Goal: Task Accomplishment & Management: Manage account settings

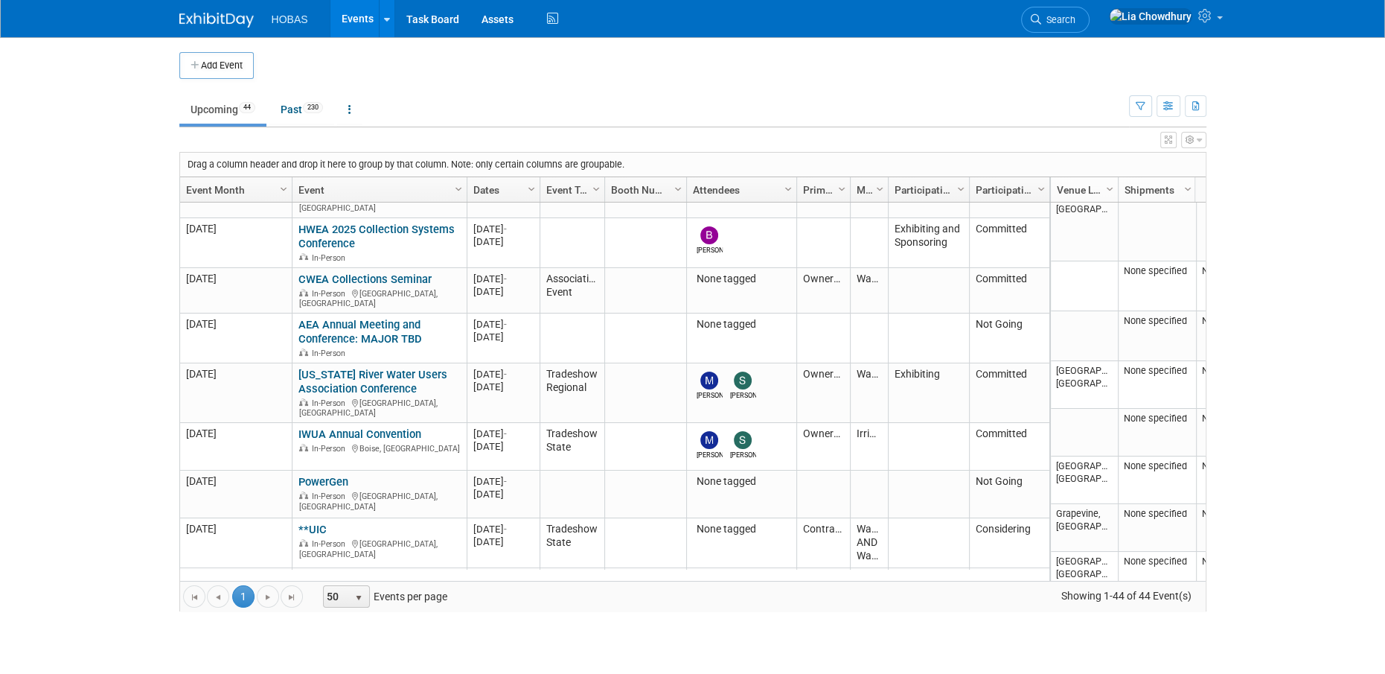
scroll to position [2119, 0]
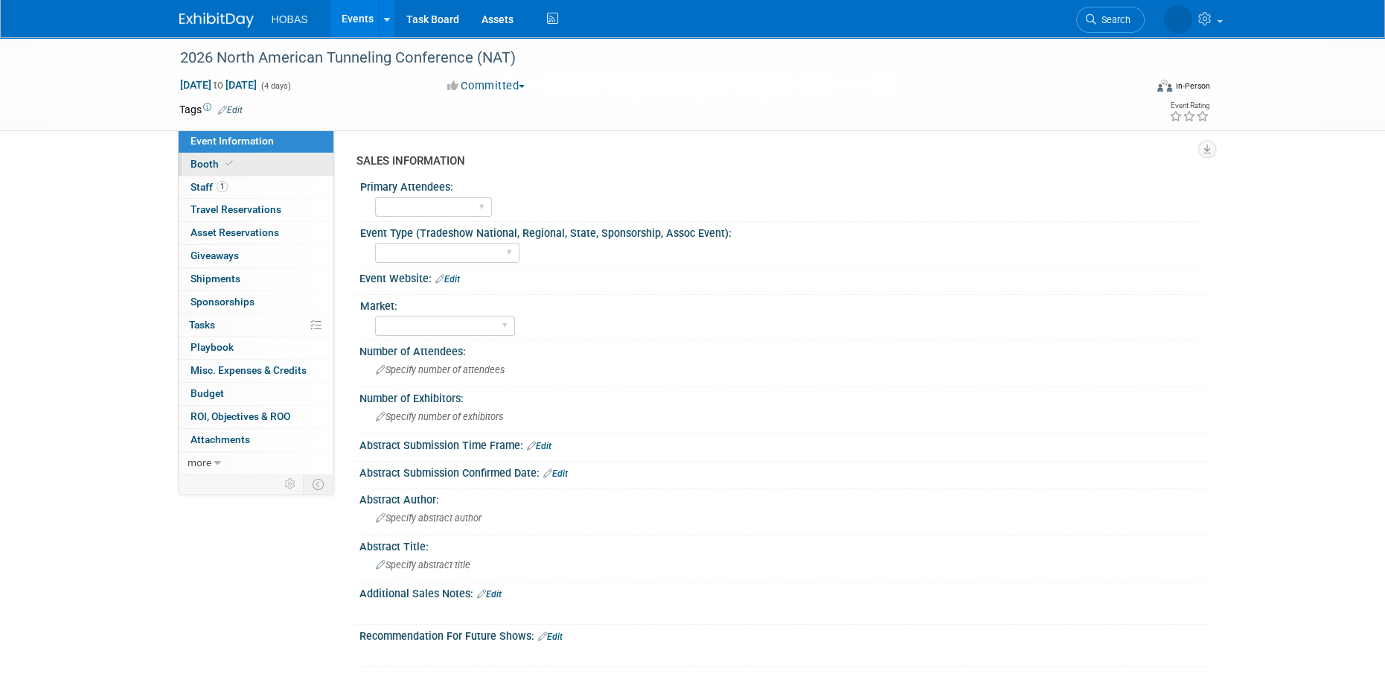
click at [222, 156] on link "Booth" at bounding box center [256, 164] width 155 height 22
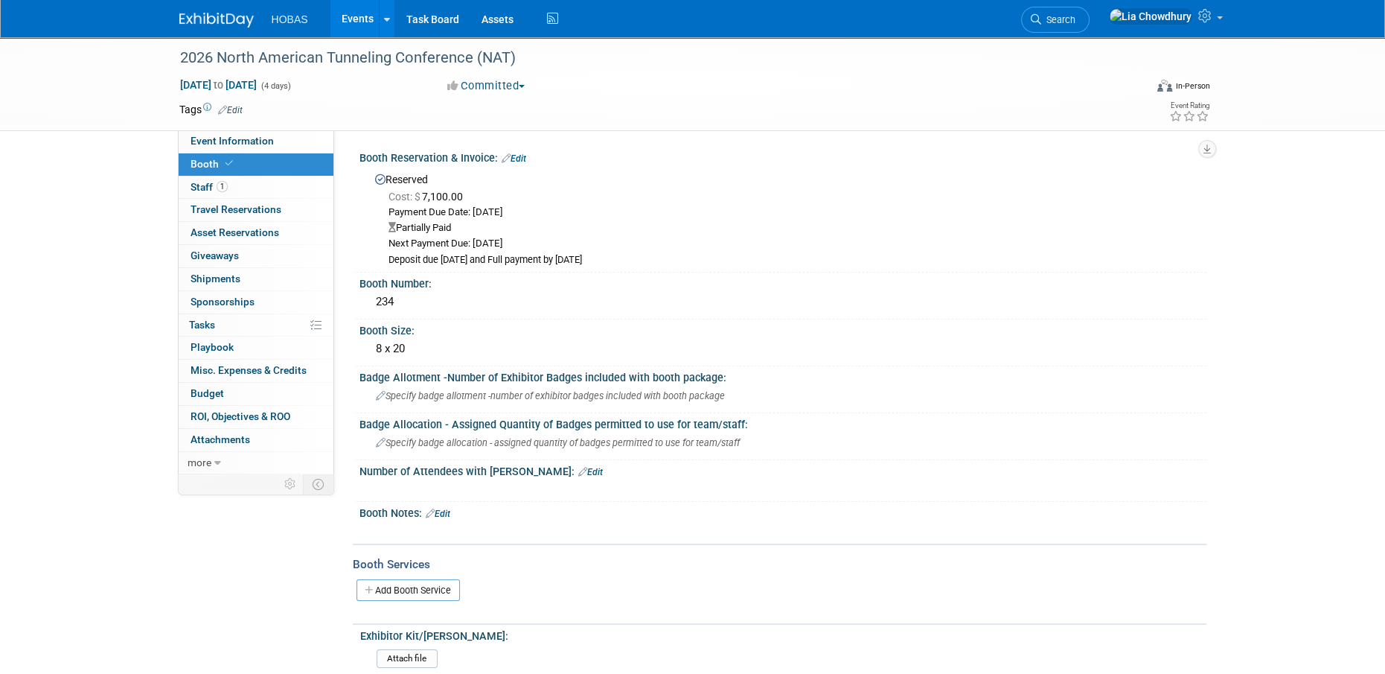
click at [522, 159] on link "Edit" at bounding box center [514, 158] width 25 height 10
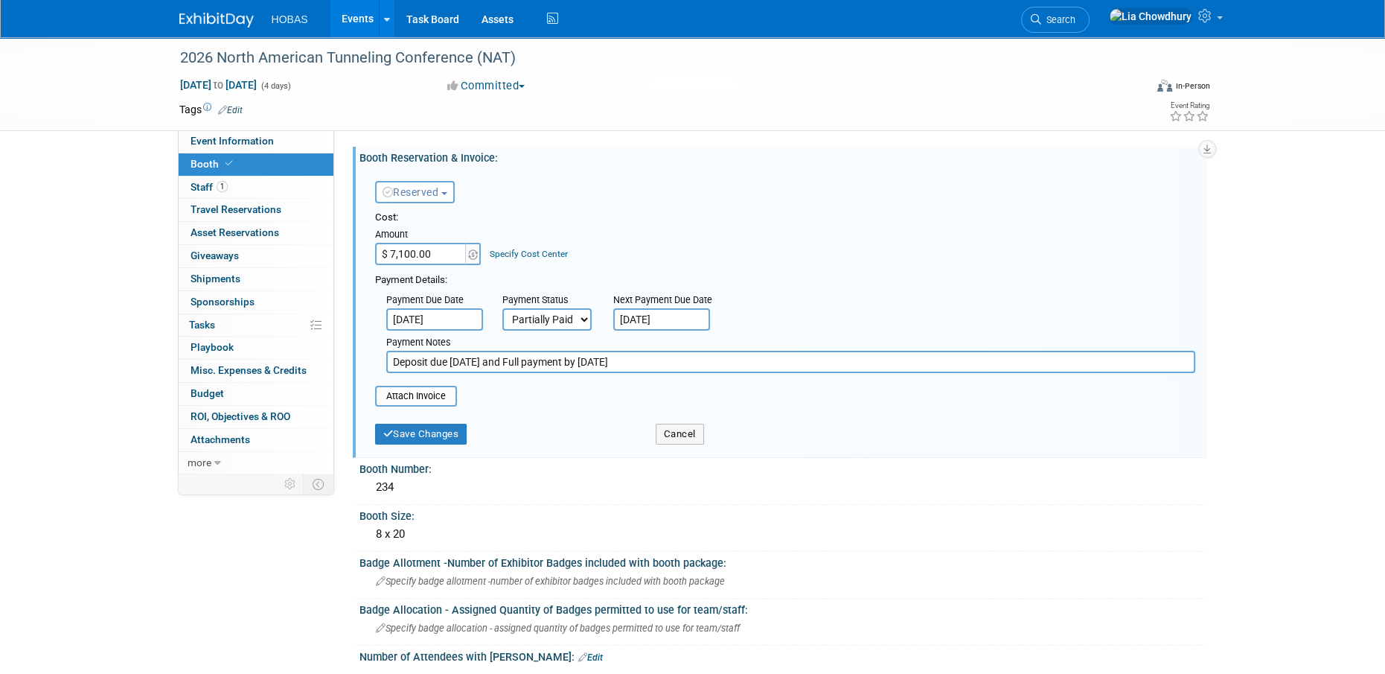
click at [435, 187] on span "Reserved" at bounding box center [411, 192] width 57 height 12
click at [526, 176] on div "Reserved Need to Reserve Reserved No Reservation Required" at bounding box center [457, 188] width 186 height 43
click at [518, 320] on select "Not Paid Yet Partially Paid Paid in Full" at bounding box center [546, 319] width 89 height 22
select select "1"
click at [502, 308] on select "Not Paid Yet Partially Paid Paid in Full" at bounding box center [546, 319] width 89 height 22
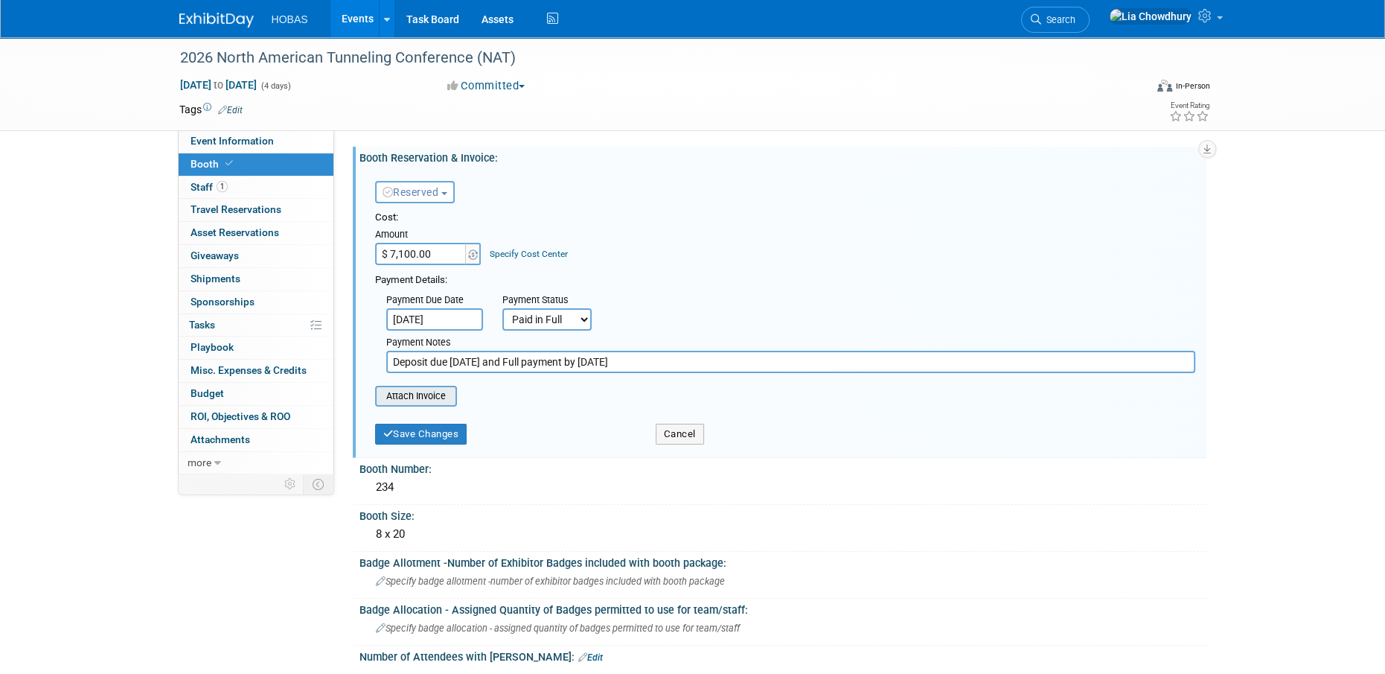
click at [429, 406] on div "Attach Invoice" at bounding box center [416, 396] width 82 height 21
click at [421, 398] on input "file" at bounding box center [366, 396] width 177 height 18
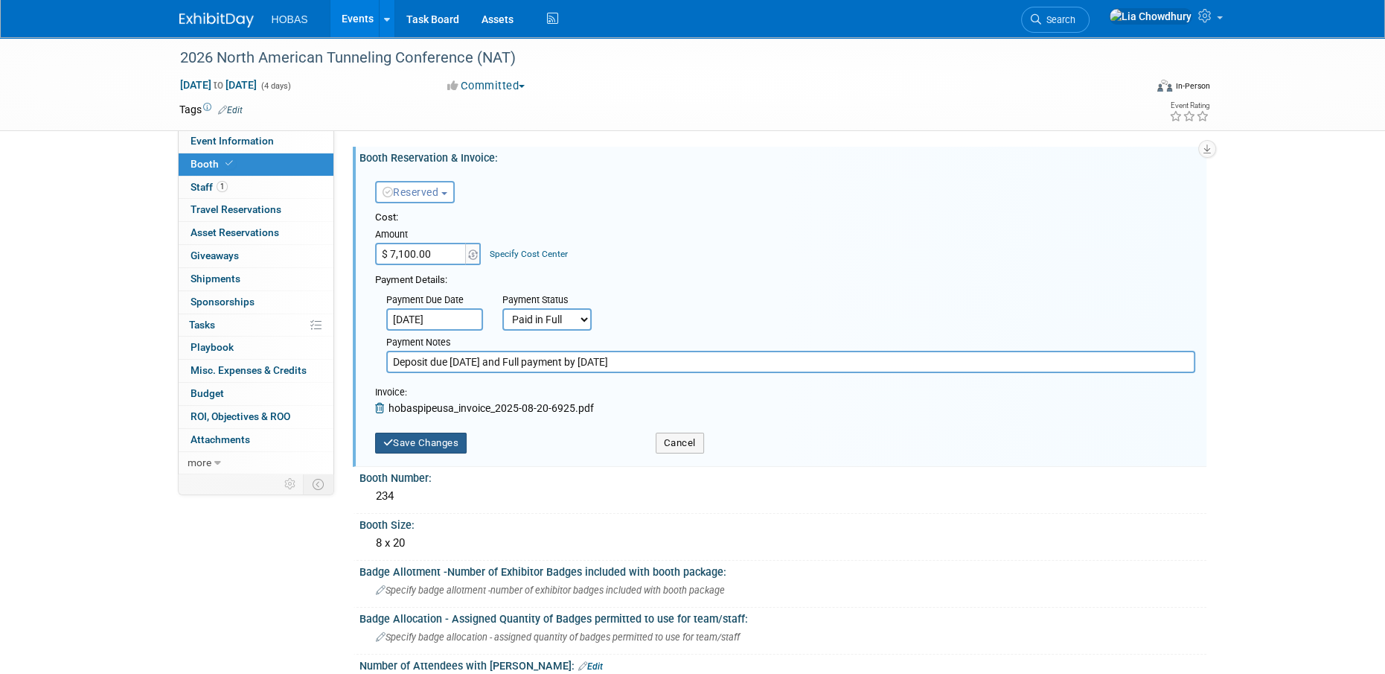
click at [438, 439] on button "Save Changes" at bounding box center [421, 442] width 92 height 21
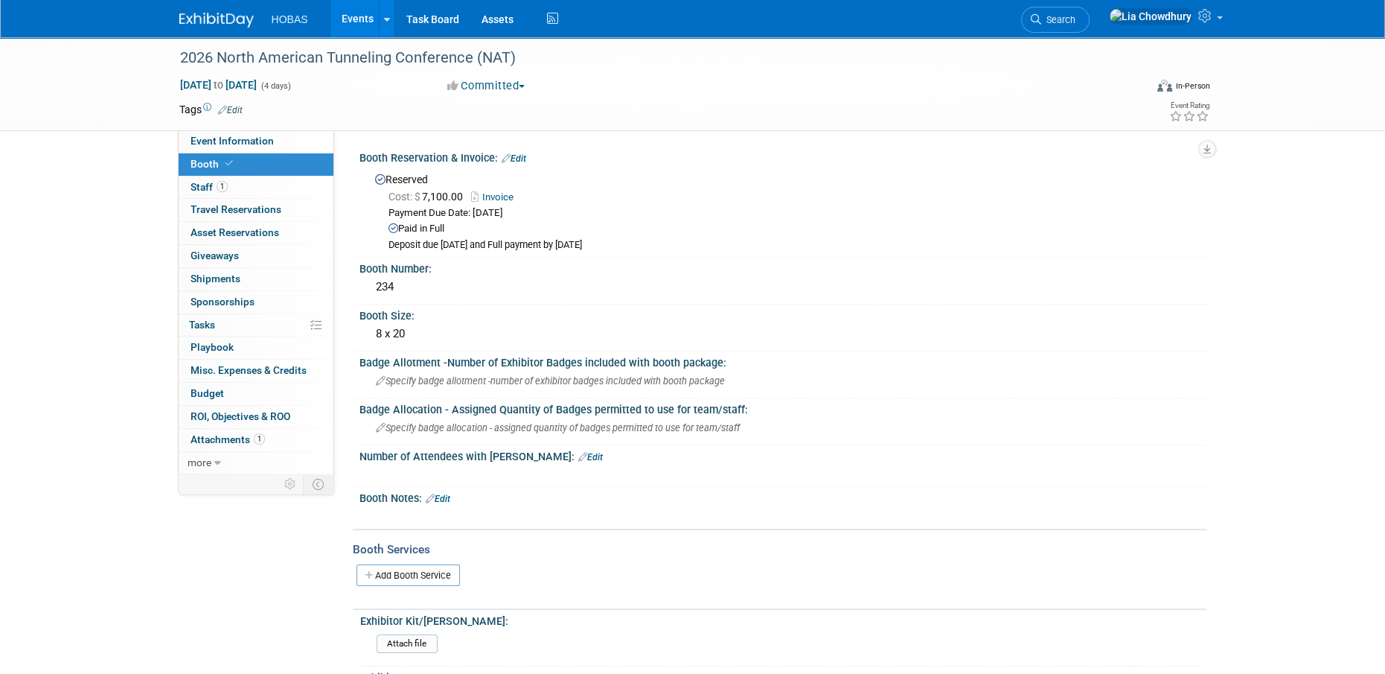
click at [496, 192] on link "Invoice" at bounding box center [496, 196] width 50 height 11
click at [354, 17] on link "Events" at bounding box center [357, 18] width 54 height 37
